Goal: Check status: Check status

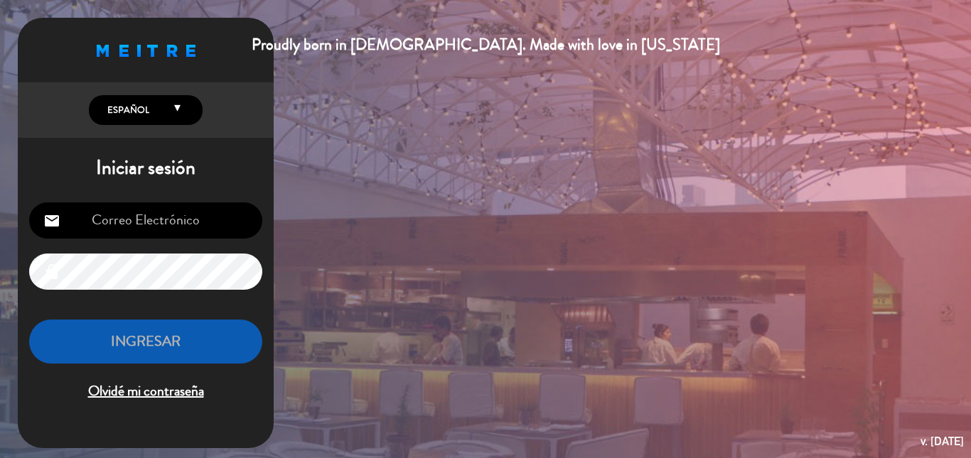
type input "[EMAIL_ADDRESS][DOMAIN_NAME]"
click at [186, 348] on button "INGRESAR" at bounding box center [145, 342] width 233 height 45
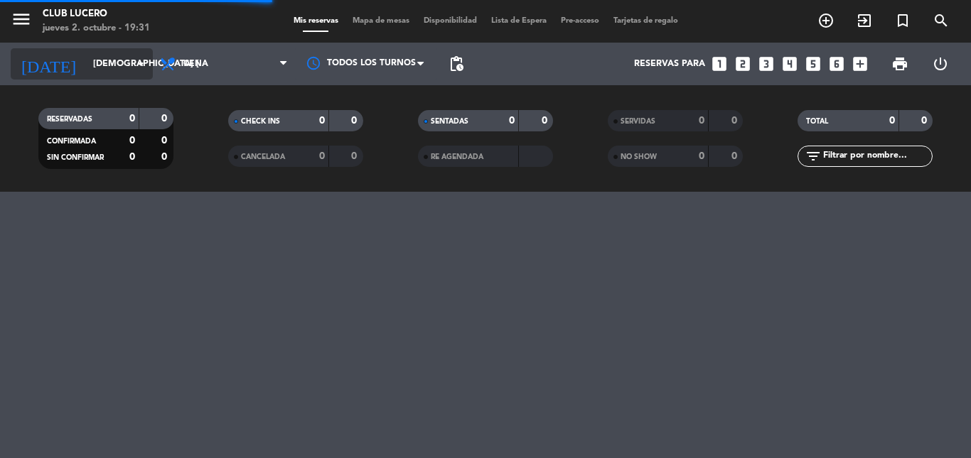
click at [122, 60] on input "[DEMOGRAPHIC_DATA] [DATE]" at bounding box center [146, 64] width 120 height 24
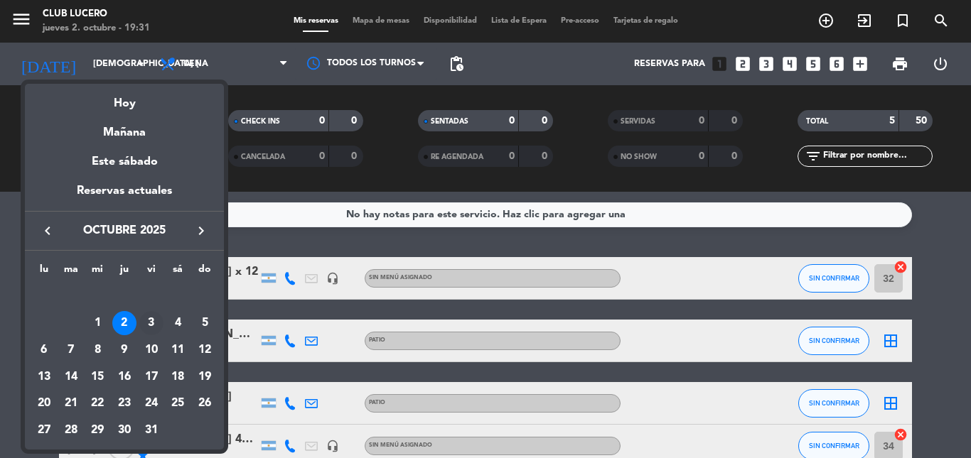
click at [152, 325] on div "3" at bounding box center [151, 323] width 24 height 24
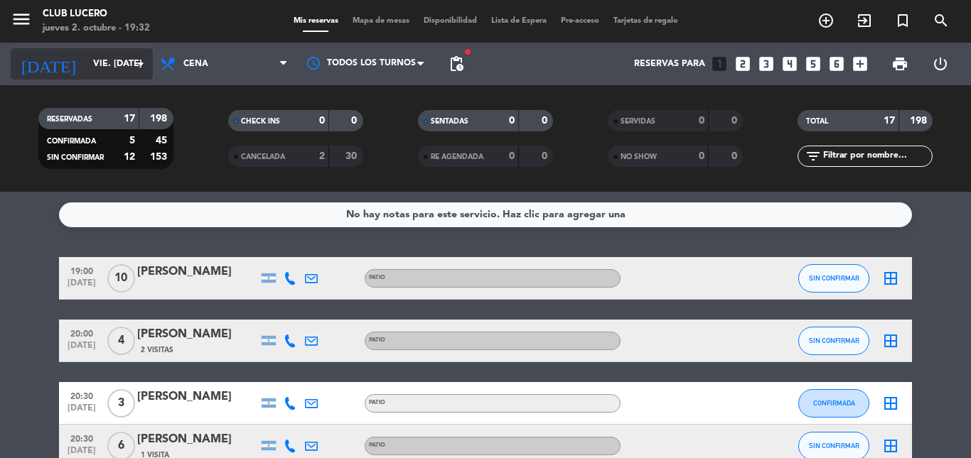
click at [141, 61] on icon "arrow_drop_down" at bounding box center [140, 63] width 17 height 17
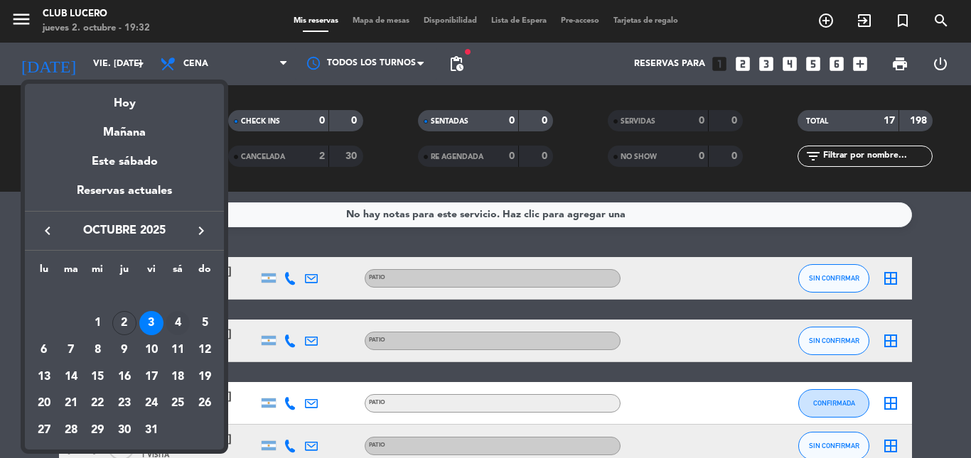
click at [176, 319] on div "4" at bounding box center [178, 323] width 24 height 24
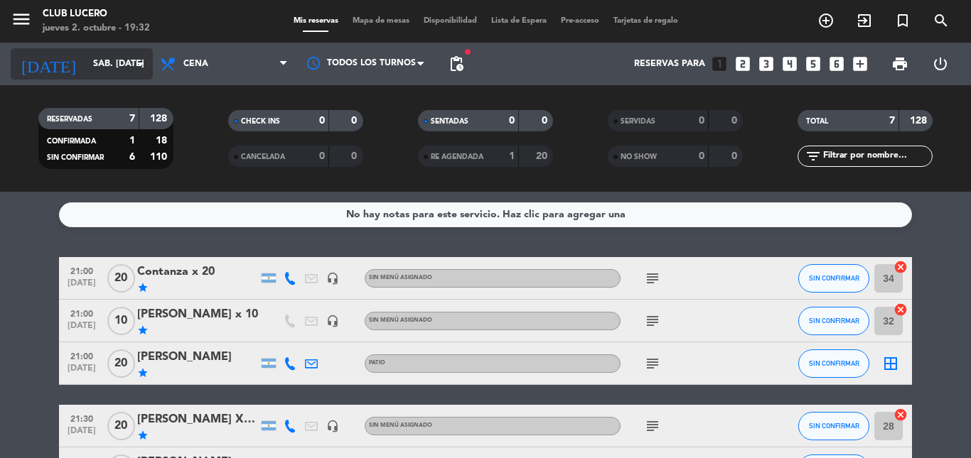
click at [136, 61] on icon "arrow_drop_down" at bounding box center [140, 63] width 17 height 17
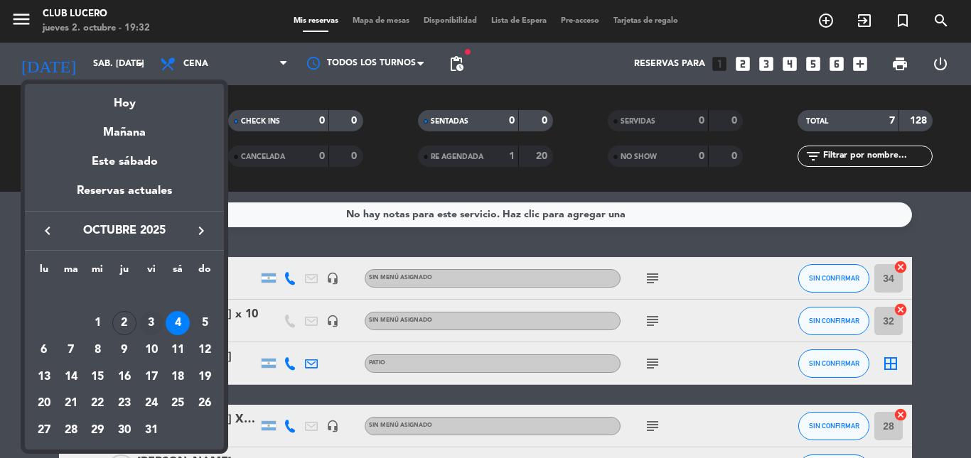
click at [154, 319] on div "3" at bounding box center [151, 323] width 24 height 24
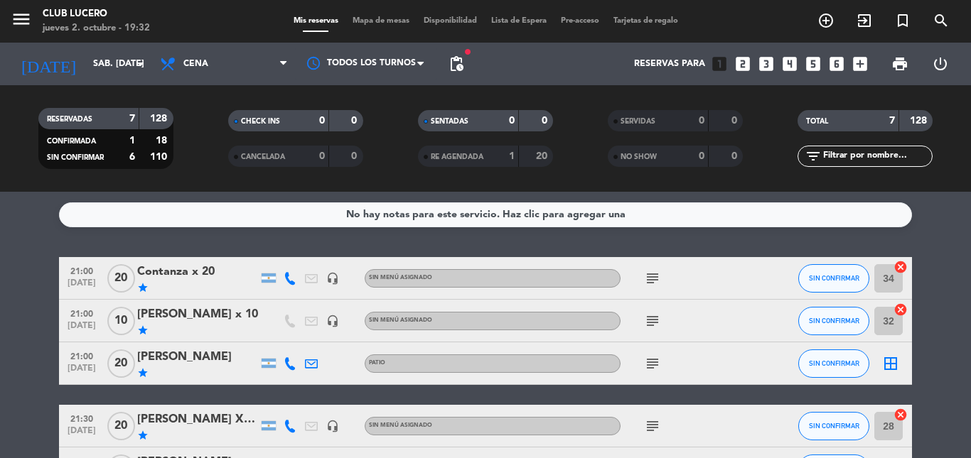
type input "vie. [DATE]"
